Goal: Book appointment/travel/reservation

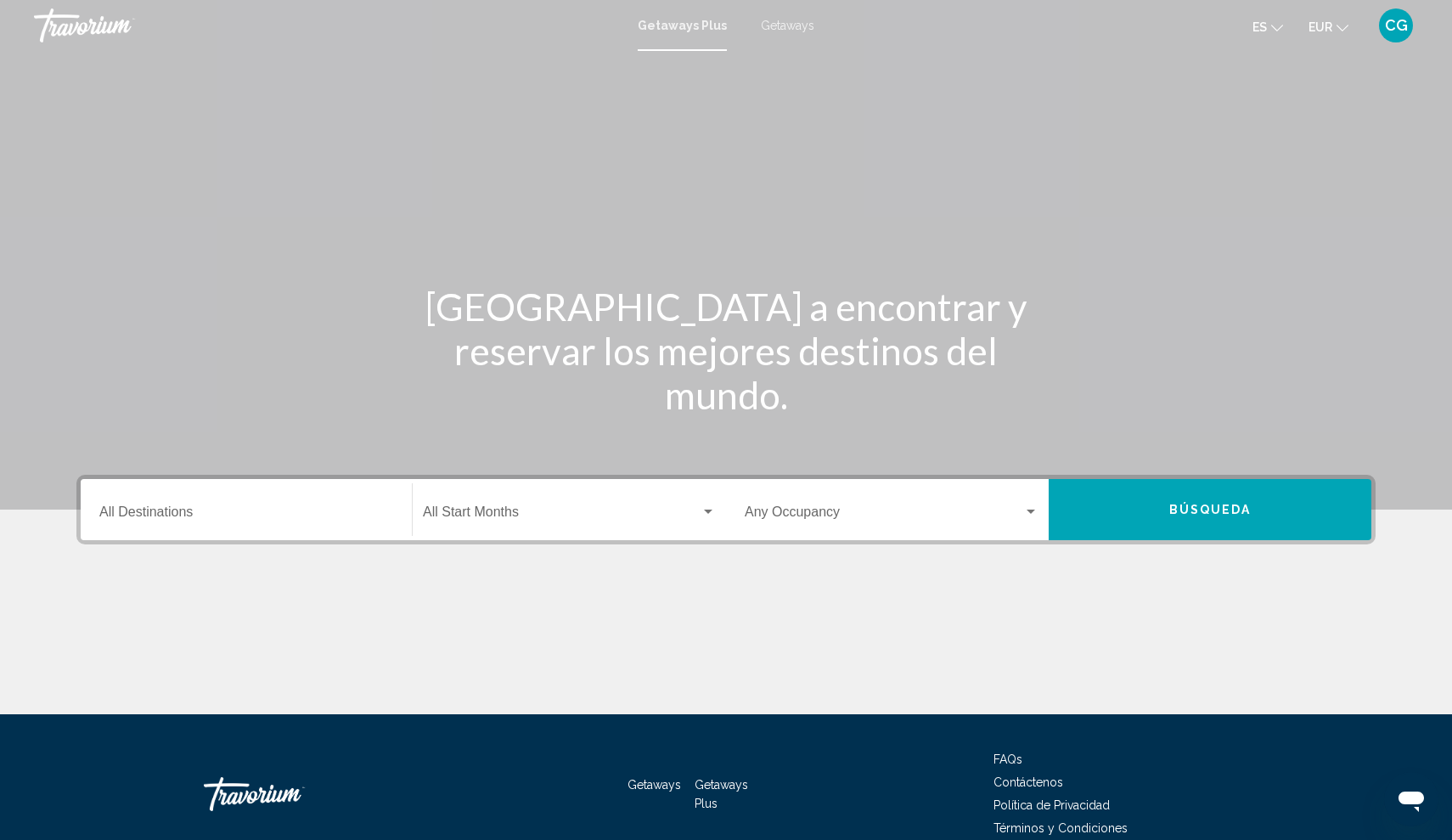
click at [700, 28] on span "Getaways Plus" at bounding box center [682, 25] width 89 height 13
click at [791, 26] on span "Getaways" at bounding box center [787, 25] width 54 height 13
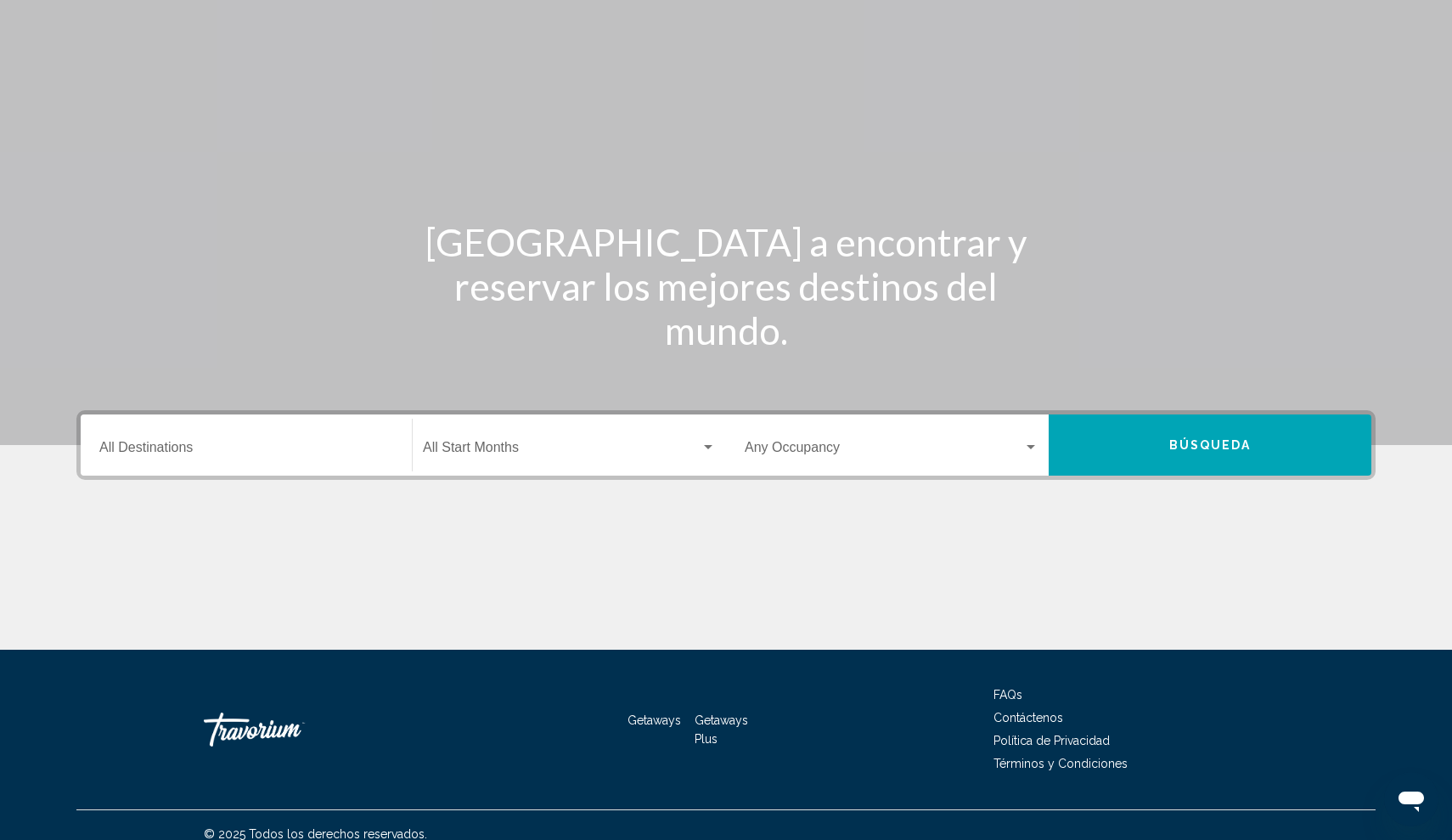
scroll to position [75, 0]
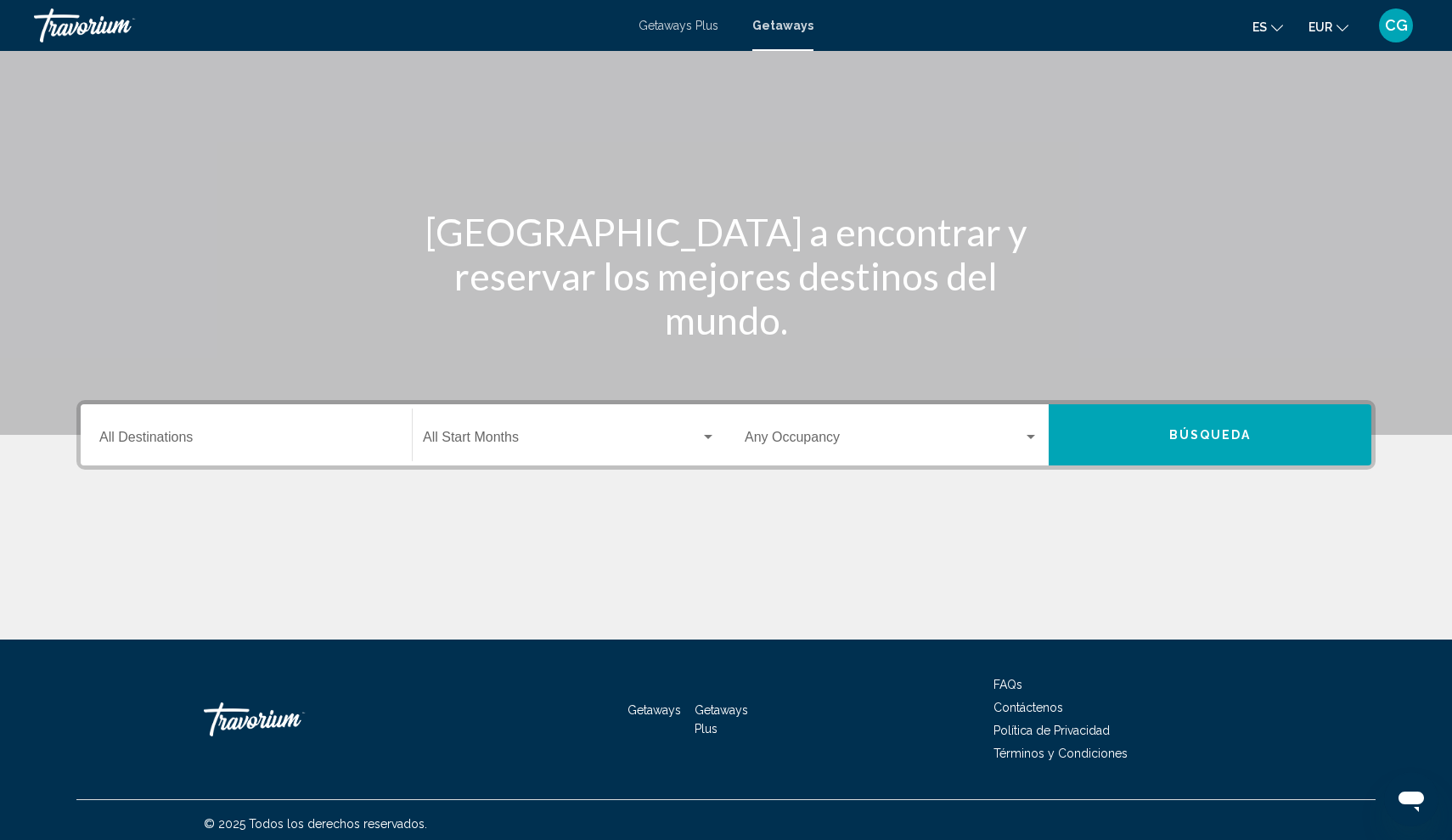
click at [131, 438] on input "Destination All Destinations" at bounding box center [246, 440] width 294 height 15
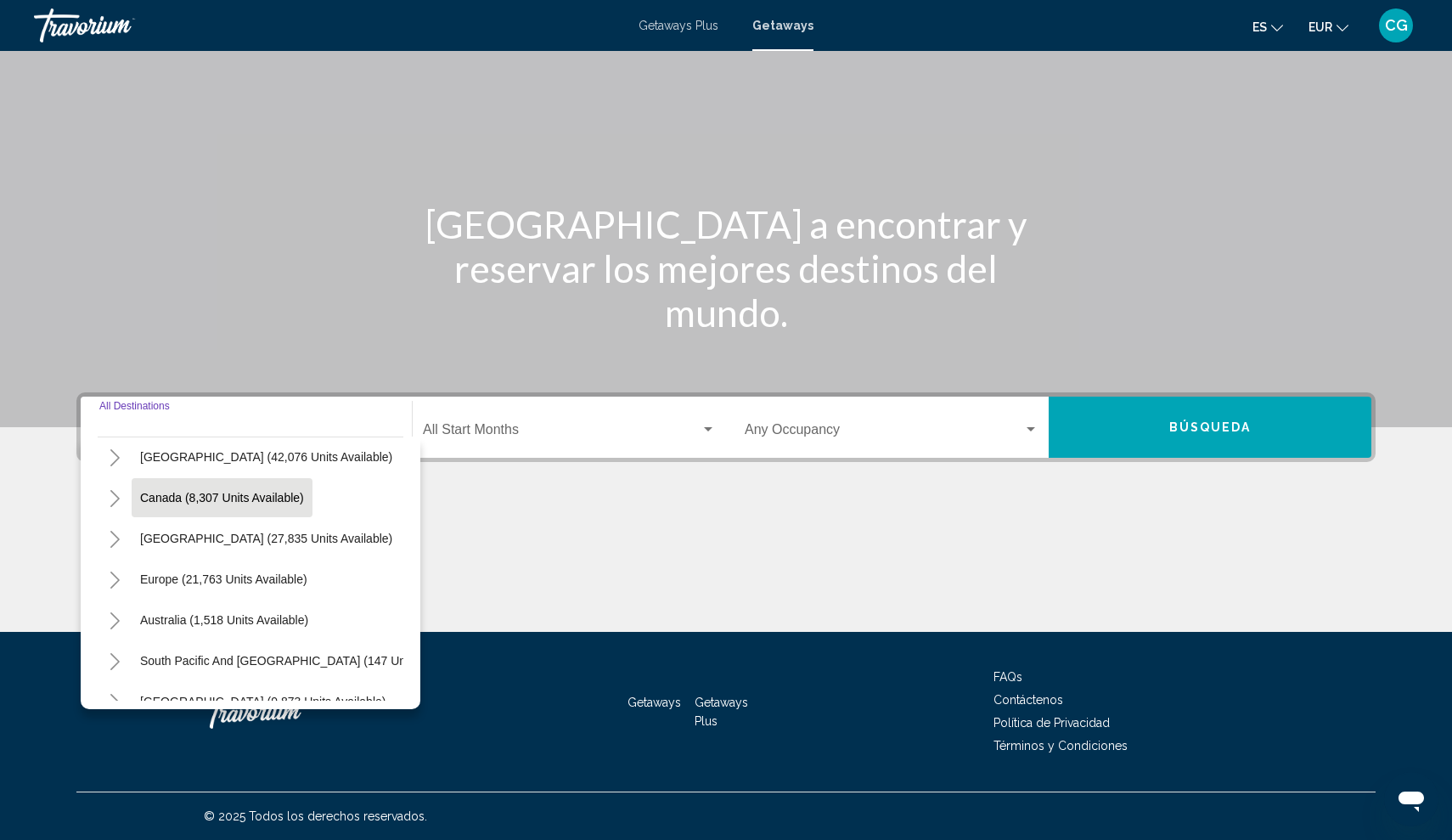
scroll to position [106, 0]
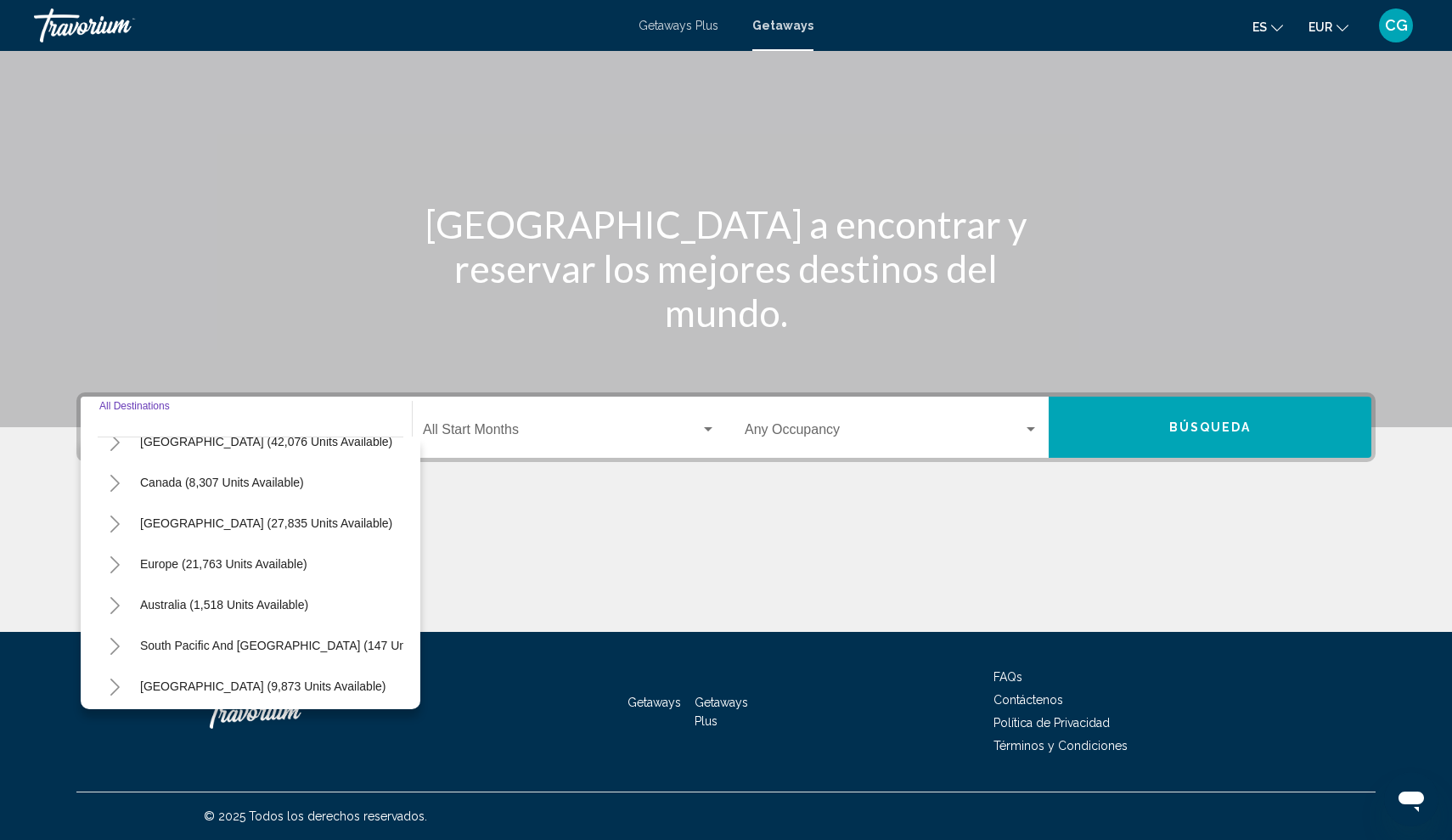
click at [117, 565] on icon "Toggle Europe (21,763 units available)" at bounding box center [115, 564] width 10 height 17
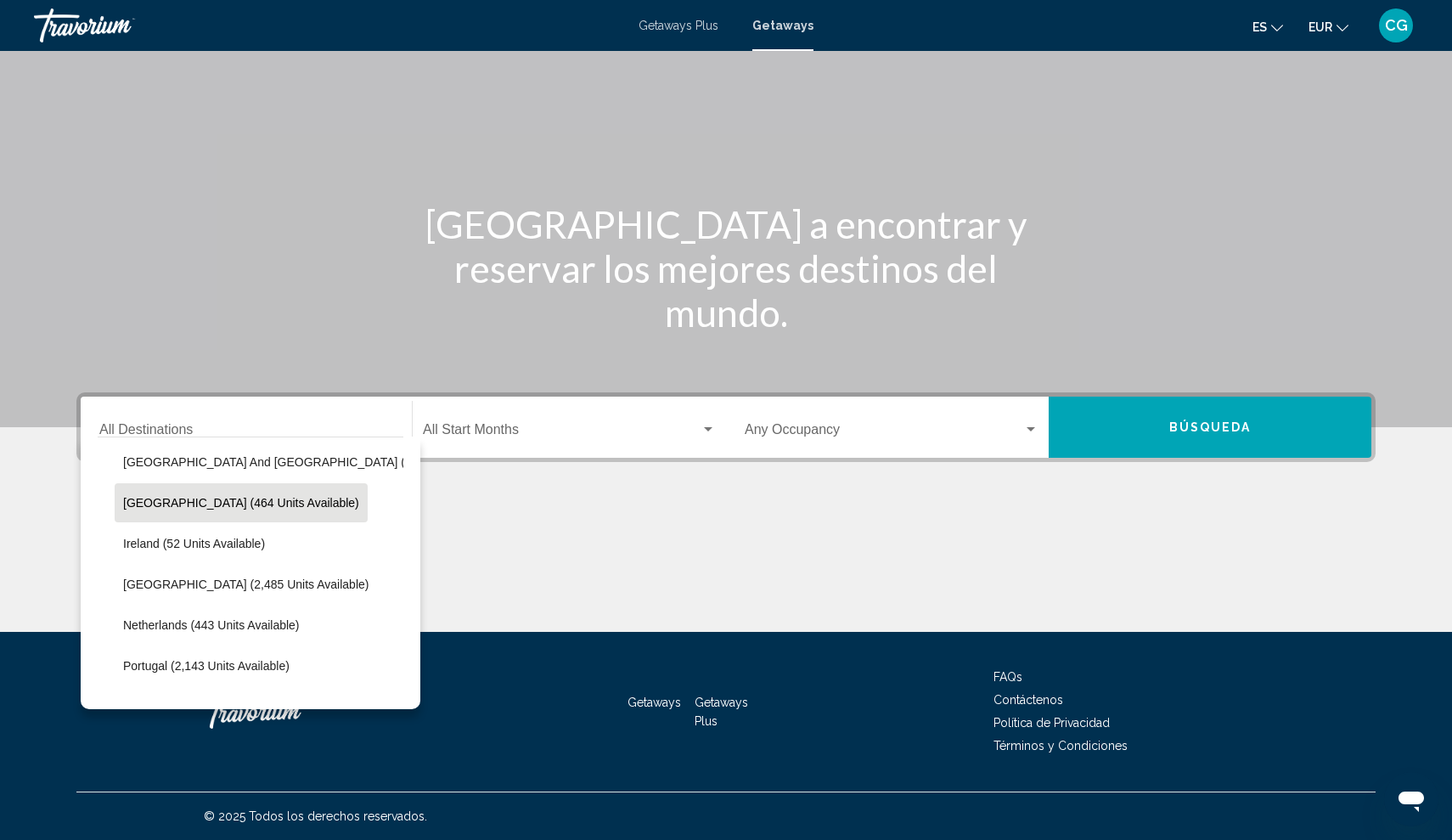
scroll to position [577, 0]
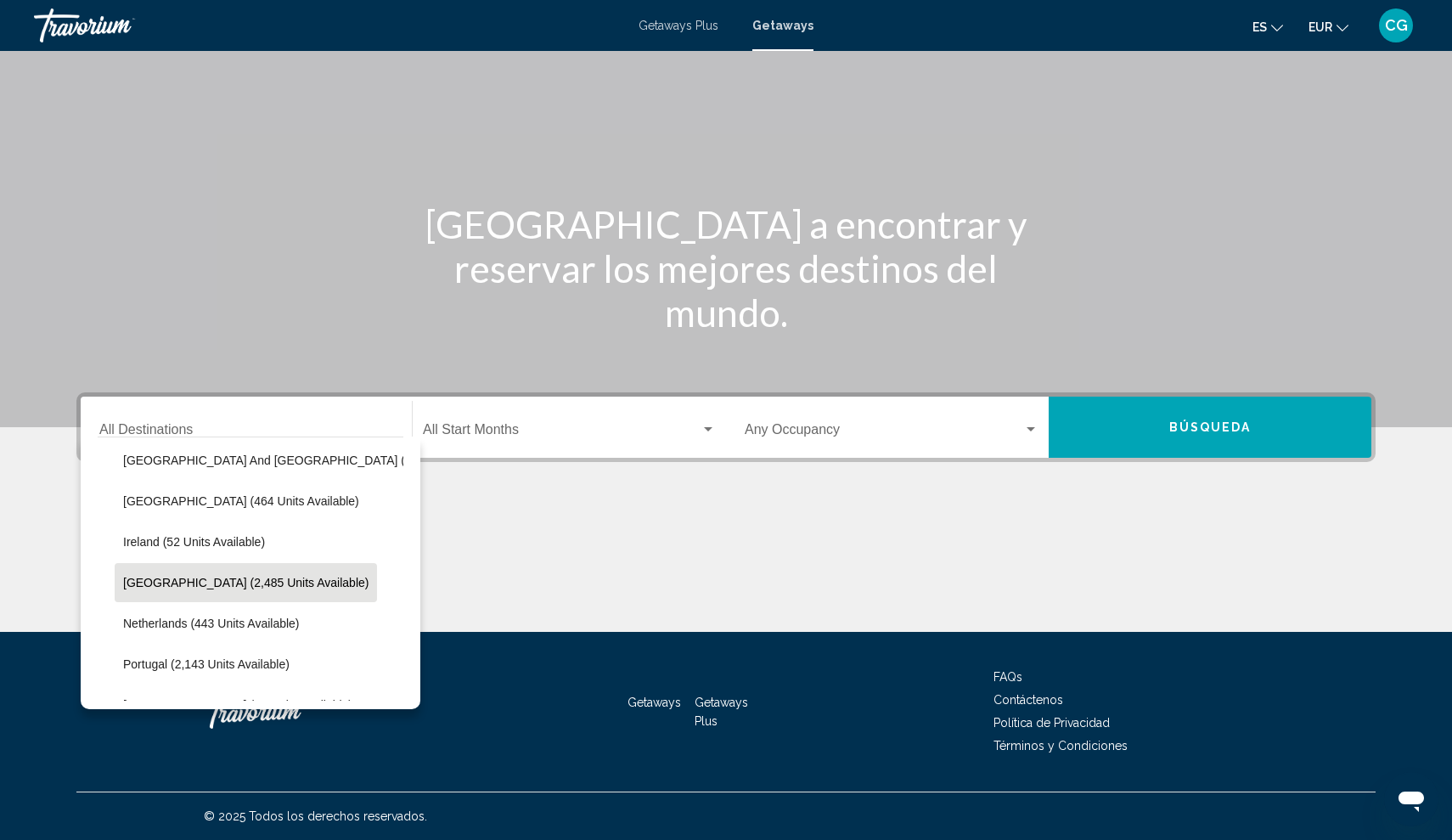
click at [150, 581] on span "[GEOGRAPHIC_DATA] (2,485 units available)" at bounding box center [246, 582] width 246 height 13
type input "**********"
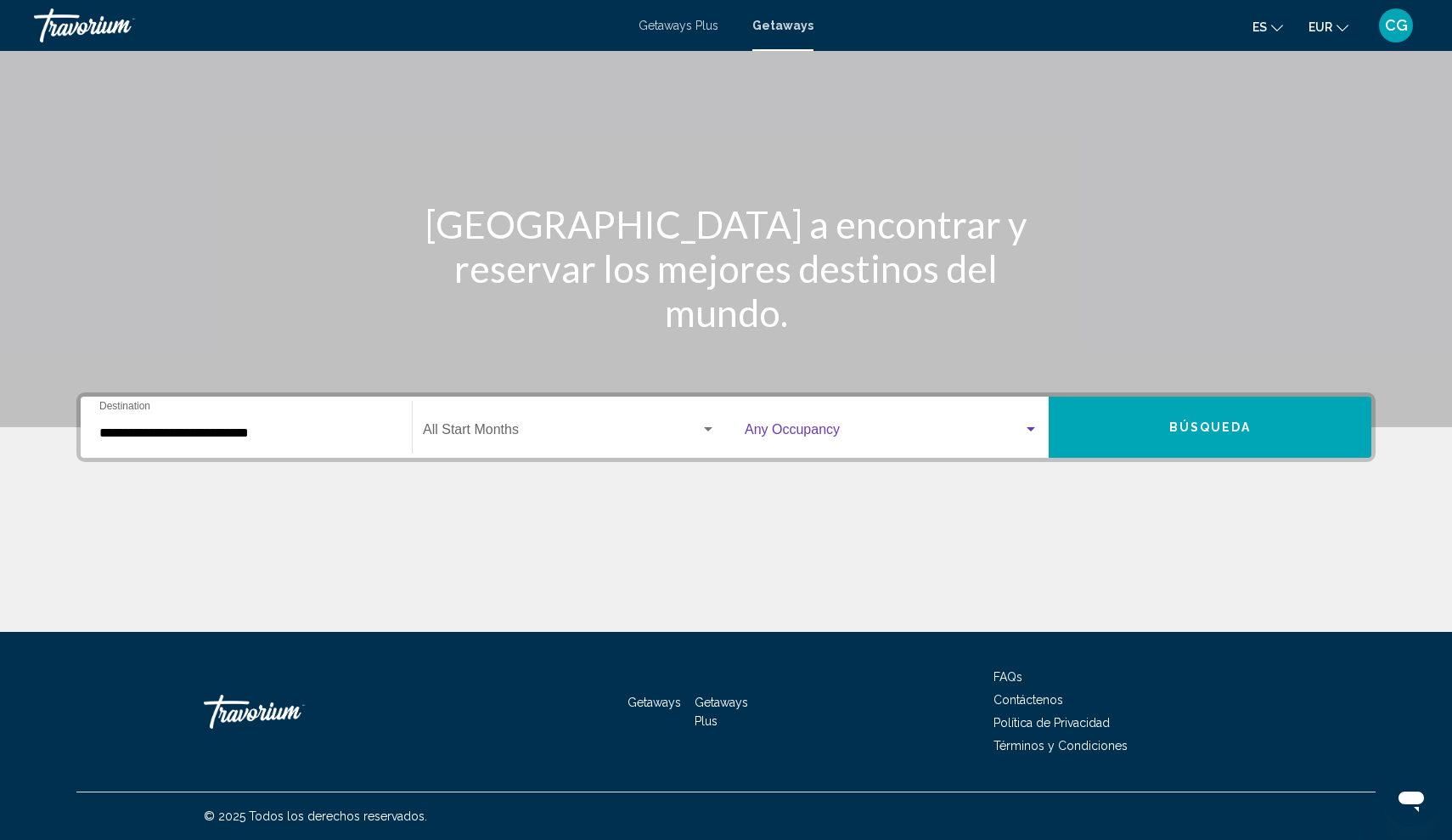
click at [1029, 428] on div "Search widget" at bounding box center [1031, 429] width 9 height 4
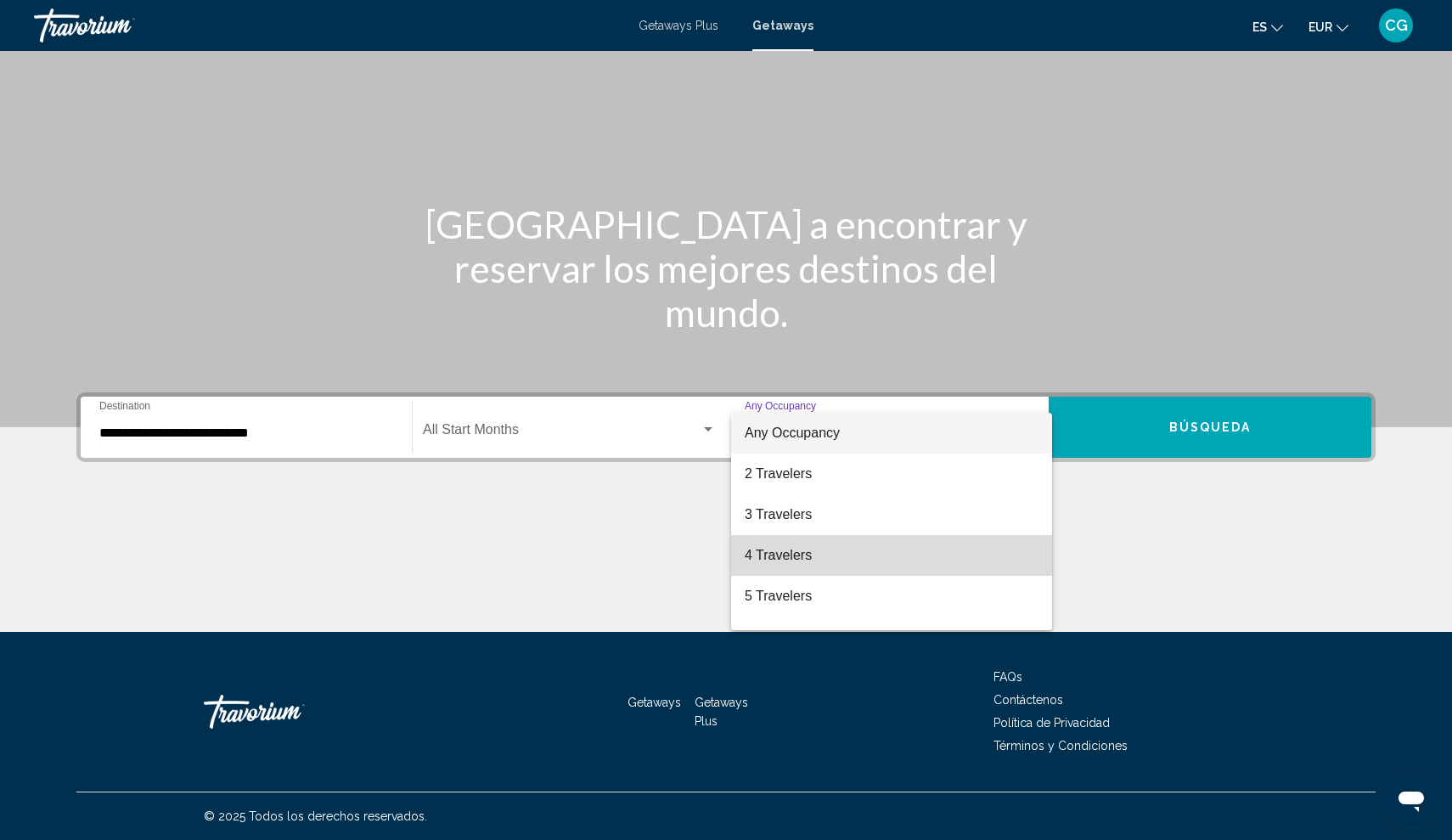
click at [785, 550] on span "4 Travelers" at bounding box center [891, 556] width 294 height 41
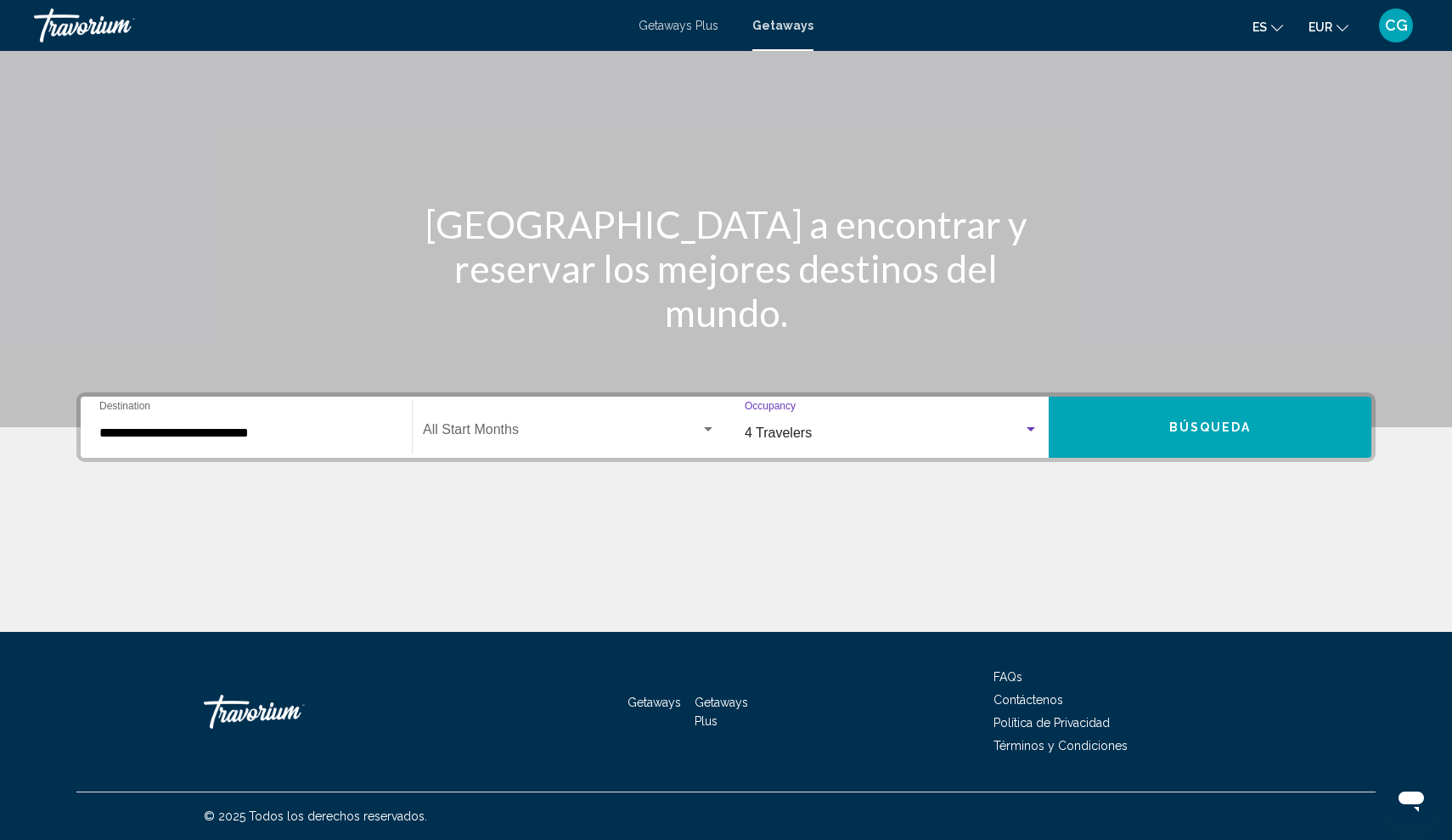
click at [1197, 428] on span "Búsqueda" at bounding box center [1210, 428] width 82 height 13
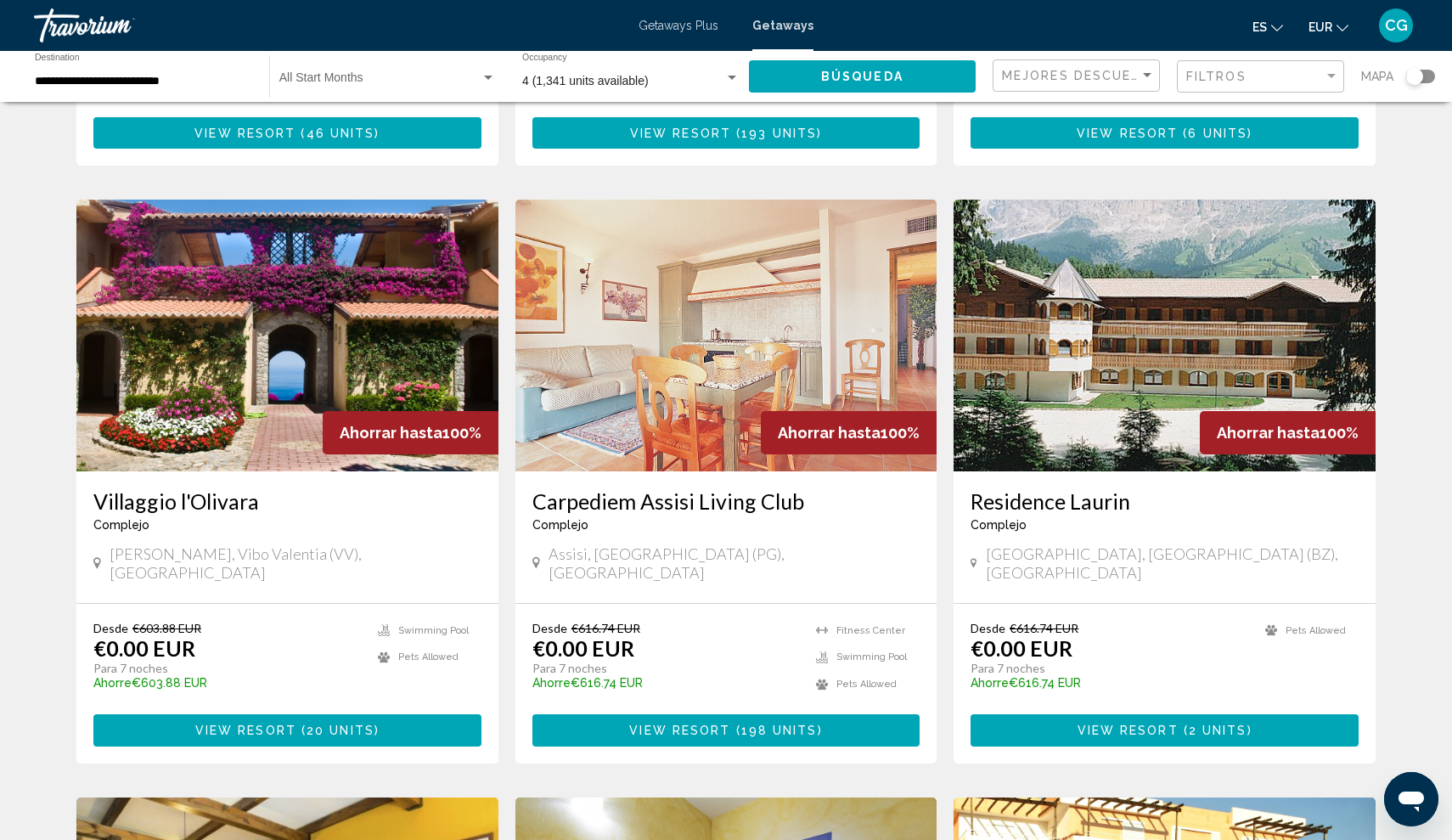
scroll to position [586, 0]
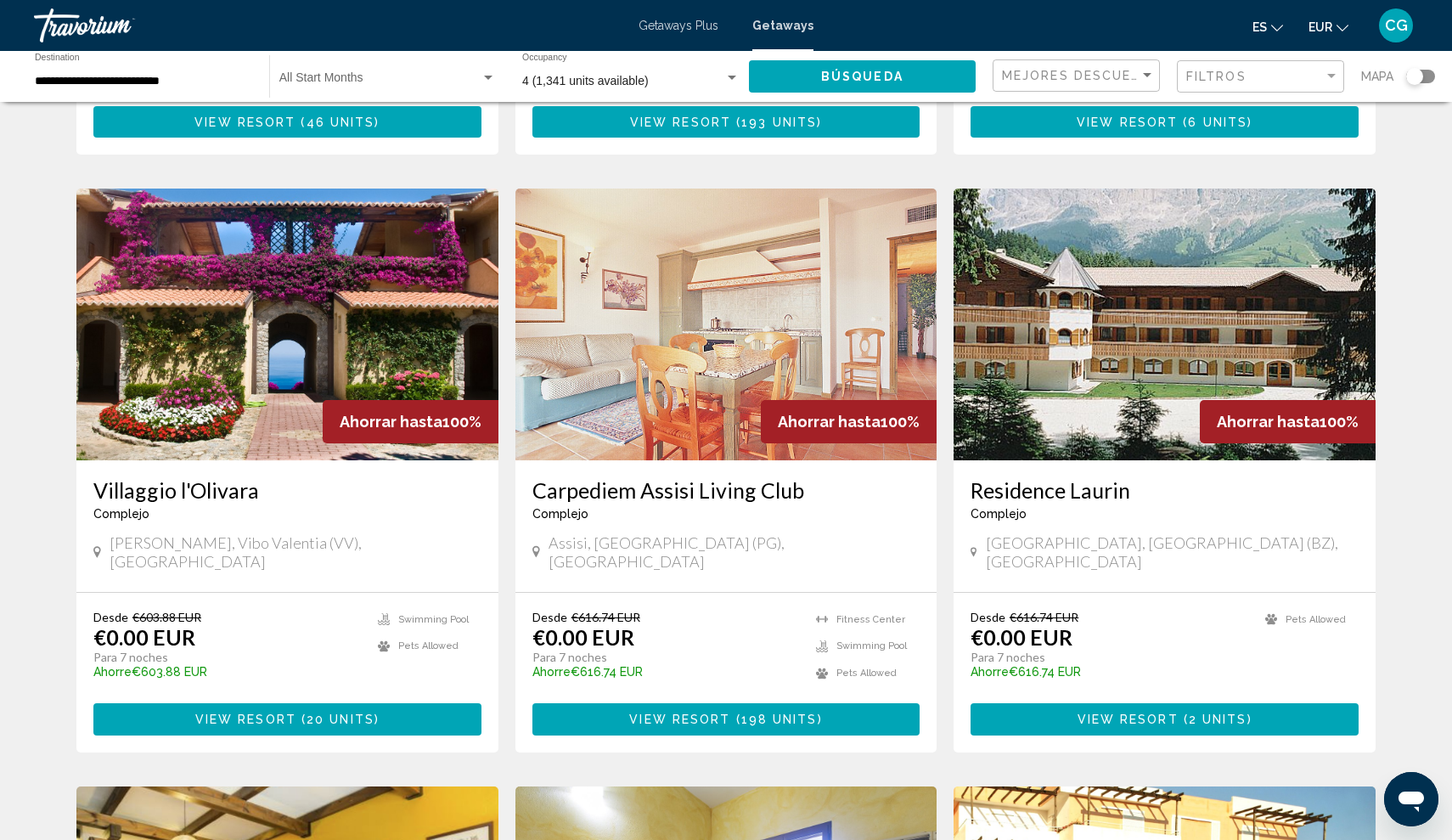
click at [201, 713] on span "View Resort" at bounding box center [246, 719] width 101 height 13
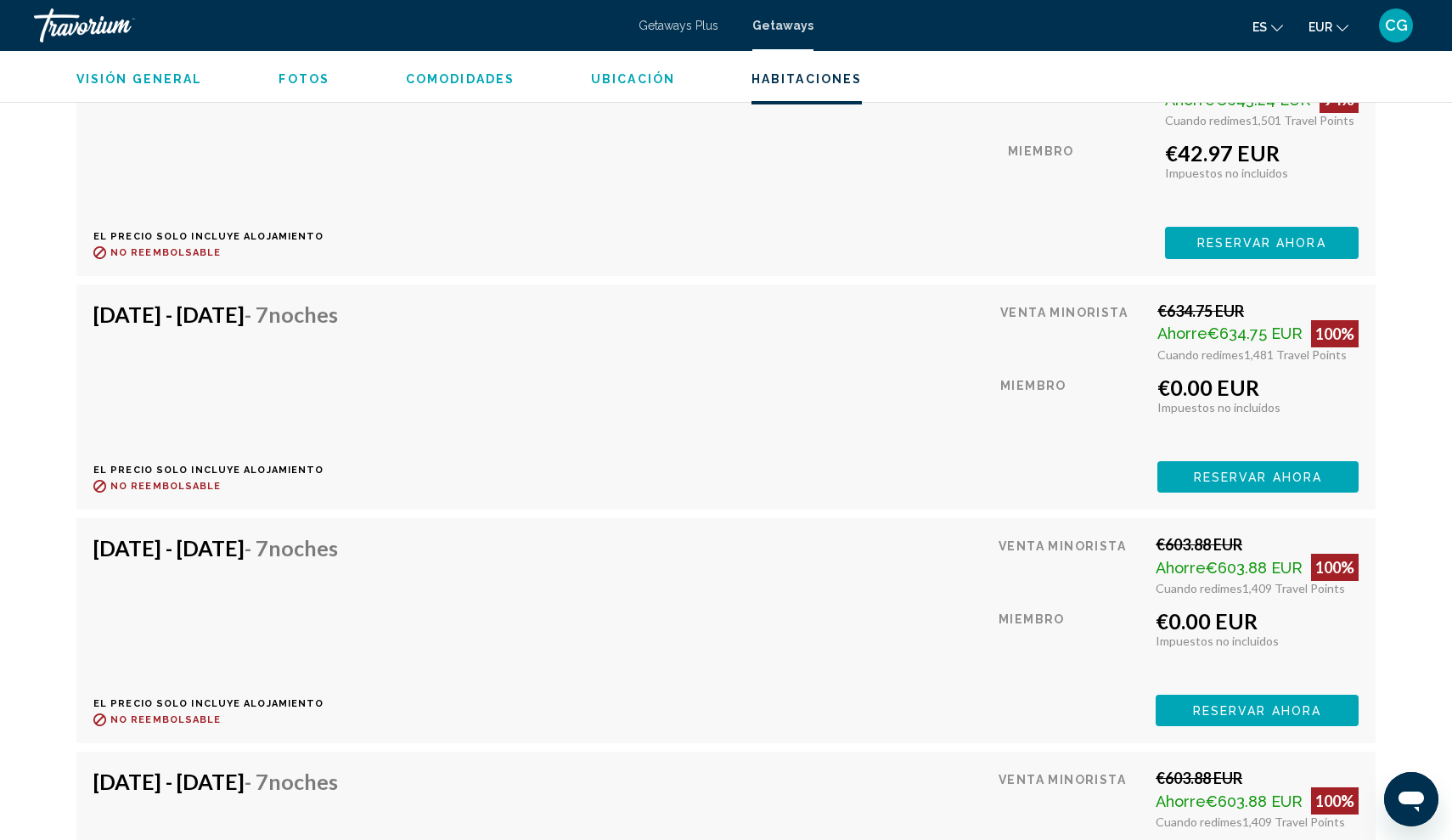
scroll to position [3682, 0]
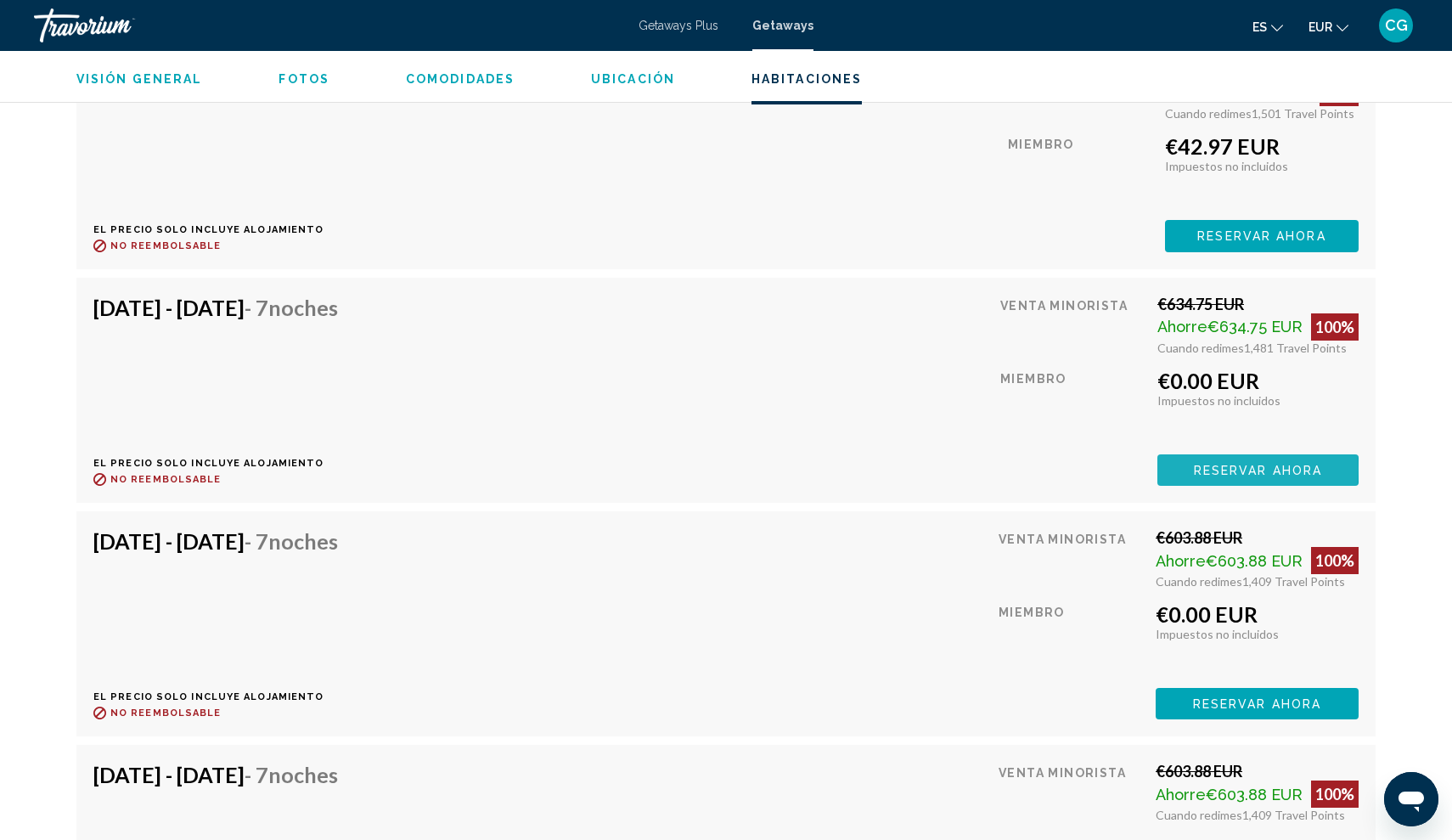
click at [1235, 464] on span "Reservar ahora" at bounding box center [1258, 470] width 128 height 13
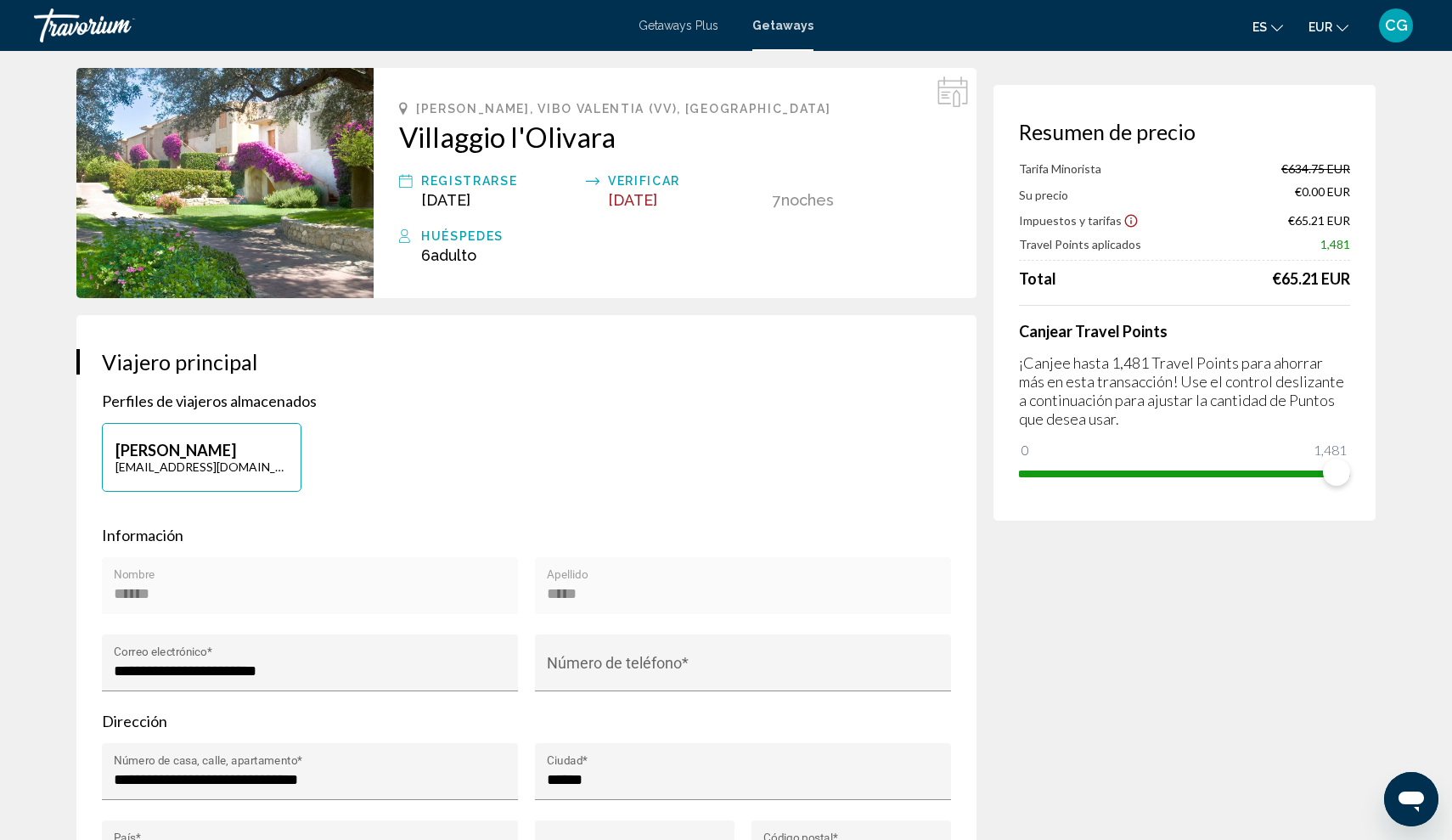
scroll to position [63, 0]
